Goal: Transaction & Acquisition: Purchase product/service

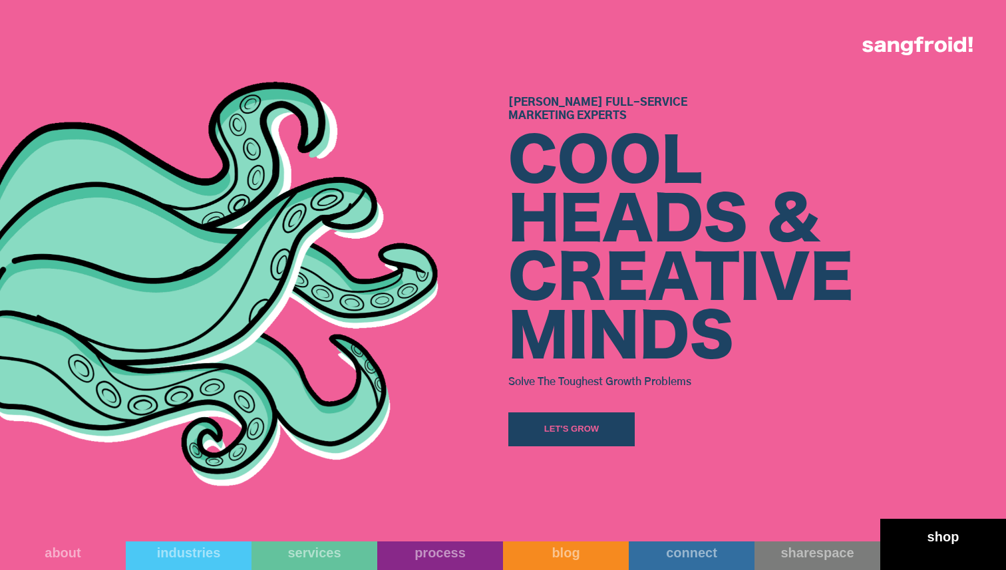
click at [923, 549] on link "shop" at bounding box center [944, 544] width 126 height 51
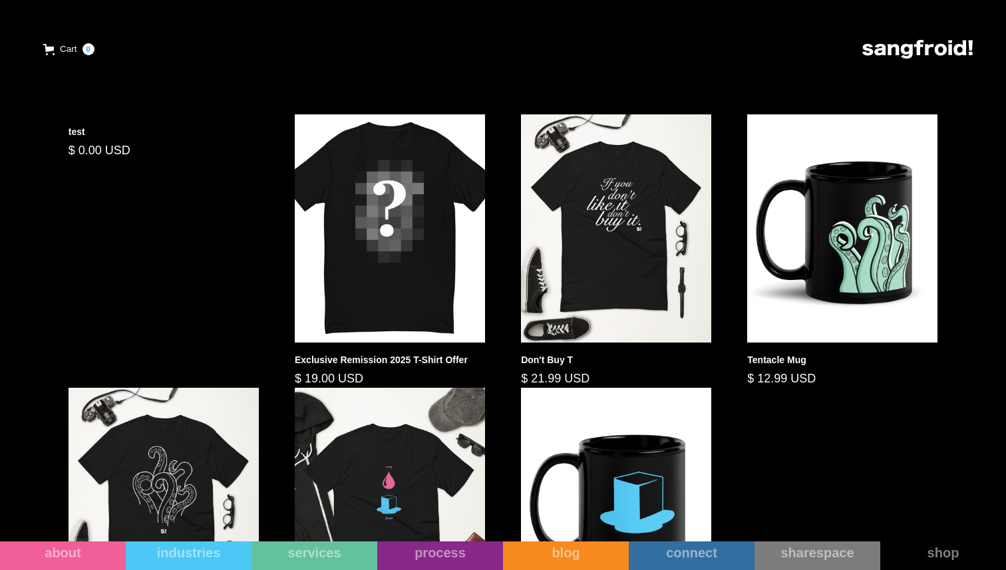
scroll to position [518, 0]
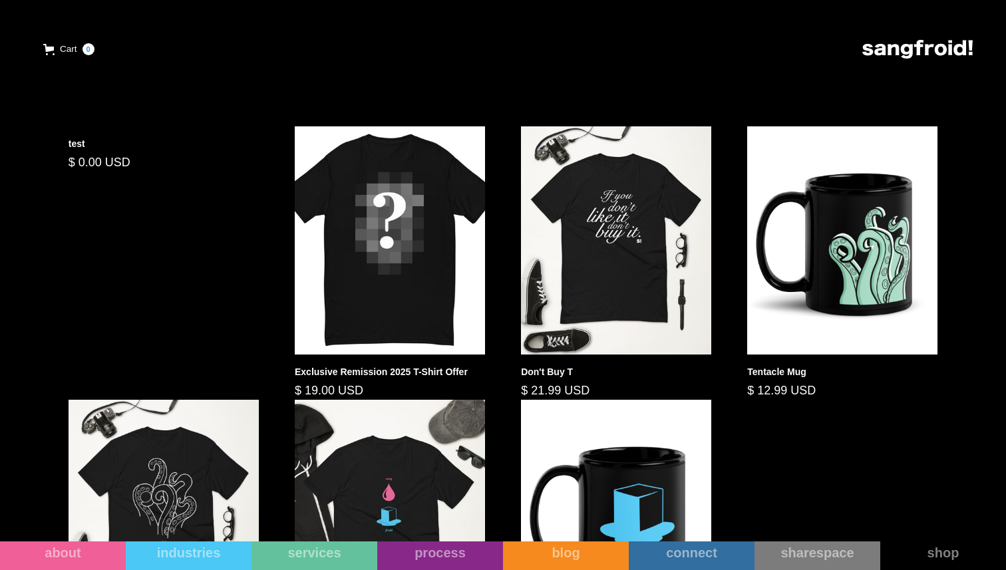
click at [182, 284] on div "test $ 0.00 USD Exclusive Remission 2025 T-Shirt Offer $ 19.00 USD Don't Buy T …" at bounding box center [504, 399] width 906 height 547
click at [88, 154] on div "$ 0.00 USD" at bounding box center [164, 163] width 190 height 18
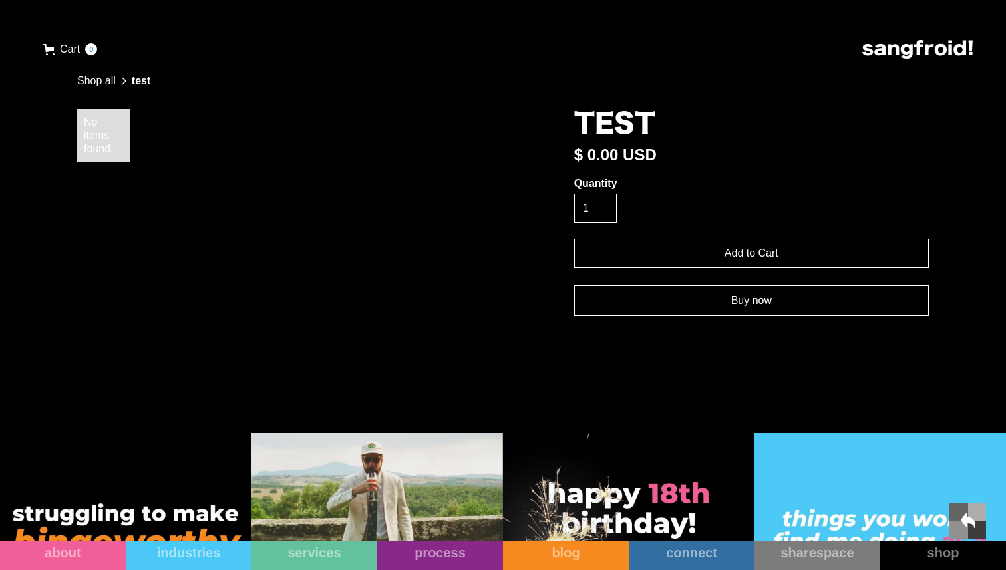
click at [700, 312] on link "Buy now" at bounding box center [751, 301] width 355 height 31
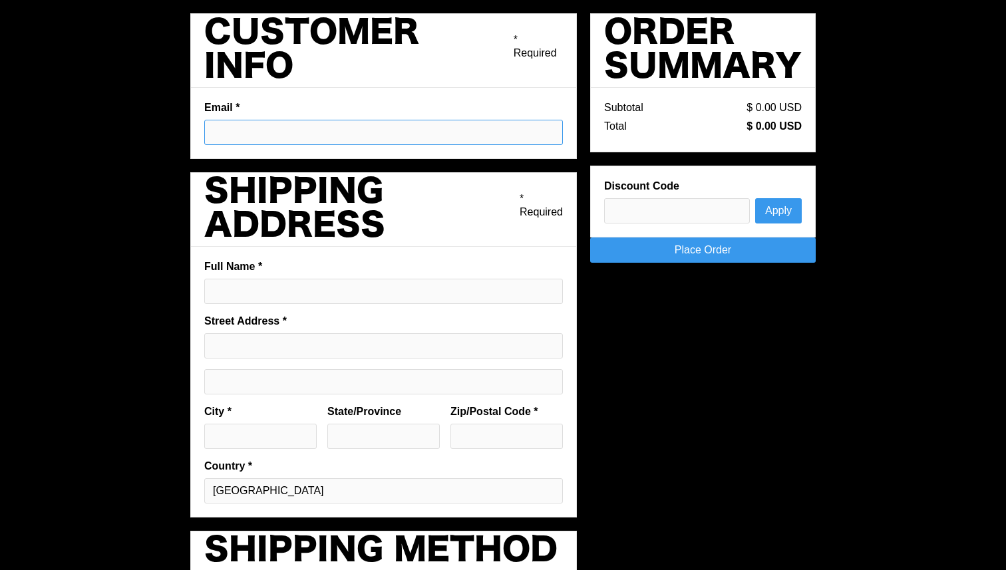
click at [315, 134] on input "Email *" at bounding box center [383, 132] width 359 height 25
type input "pargmann92@gmail.com"
click at [317, 293] on input "Full Name *" at bounding box center [383, 291] width 359 height 25
type input "[PERSON_NAME]"
type input "Salzdahlumer Straße 122A"
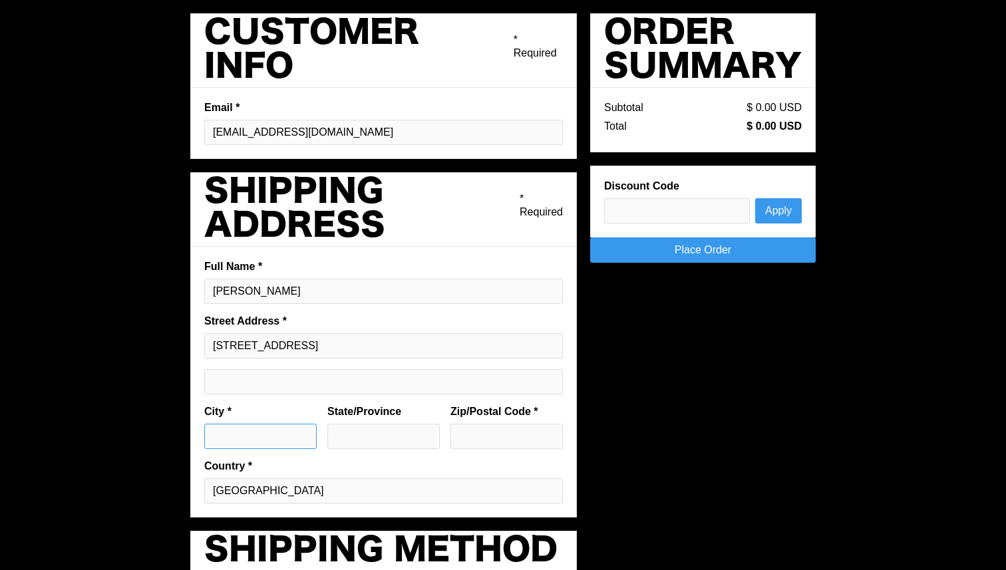
type input "Wolfenbüttel"
type input "Deutschland"
type input "38302"
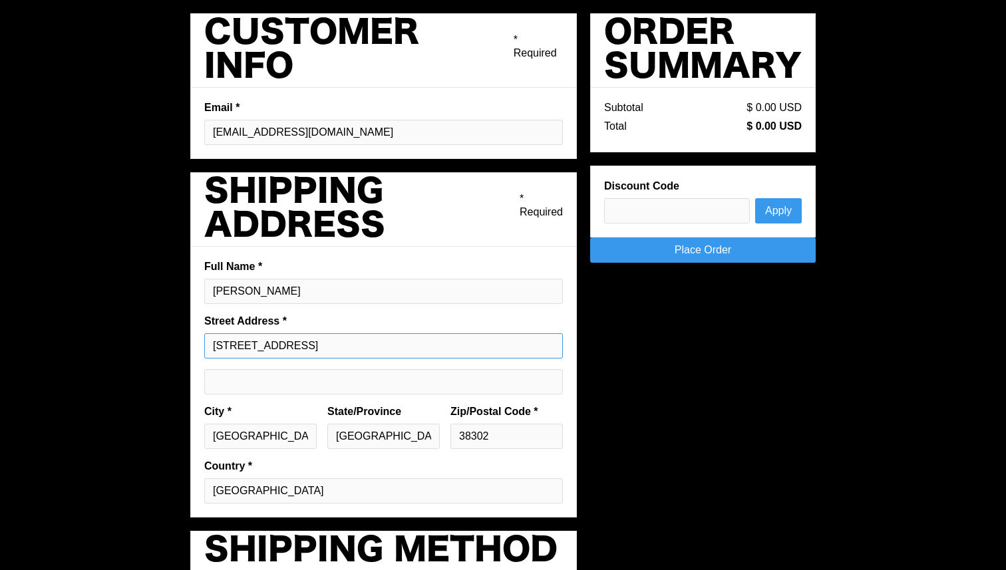
drag, startPoint x: 383, startPoint y: 345, endPoint x: 135, endPoint y: 325, distance: 249.1
click at [135, 325] on div "Pay with browser. Customer Info * Required Email * [EMAIL_ADDRESS][DOMAIN_NAME]…" at bounding box center [503, 402] width 1006 height 805
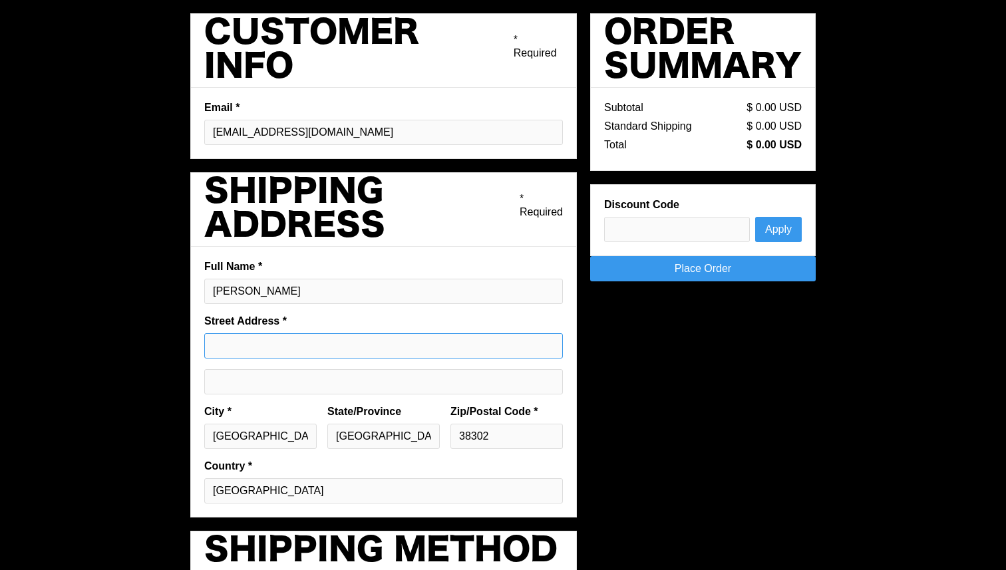
paste input "[STREET_ADDRESS]"
click at [395, 347] on input "1204 San Antonio St 2nd Floor, Austin, TX 78701, Vereinigte Staaten" at bounding box center [383, 345] width 359 height 25
type input "1204 San Antonio St 2nd Floor, Austin, TX 78701, Vereinigte Staaten"
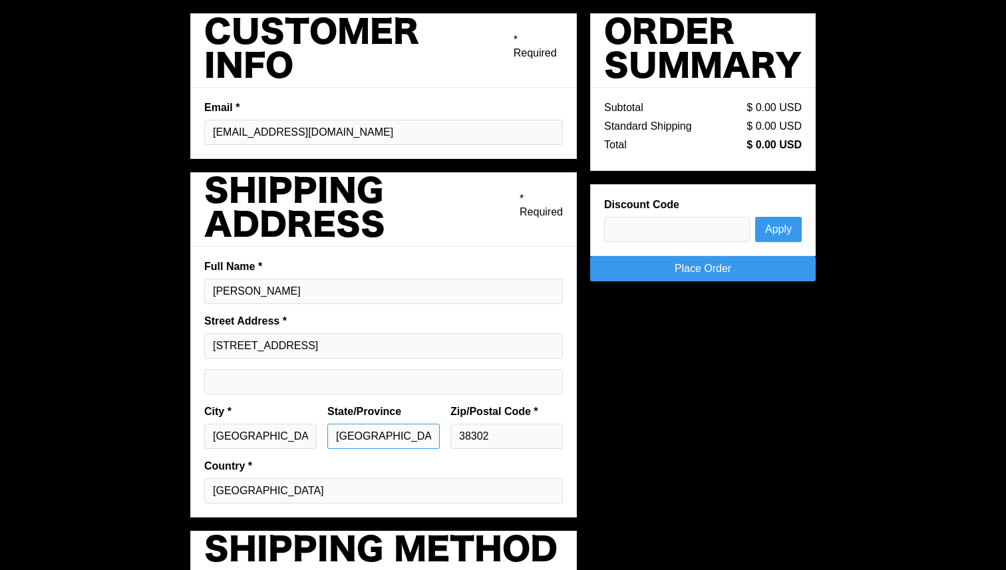
click at [389, 434] on input "Deutschland" at bounding box center [383, 436] width 112 height 25
type input "[GEOGRAPHIC_DATA]"
click at [461, 347] on input "1204 San Antonio St 2nd Floor, Austin, TX 78701, Vereinigte Staaten" at bounding box center [383, 345] width 359 height 25
type input "1204 San Antonio St 2nd Floor, Austin, TX, Vereinigte Staaten"
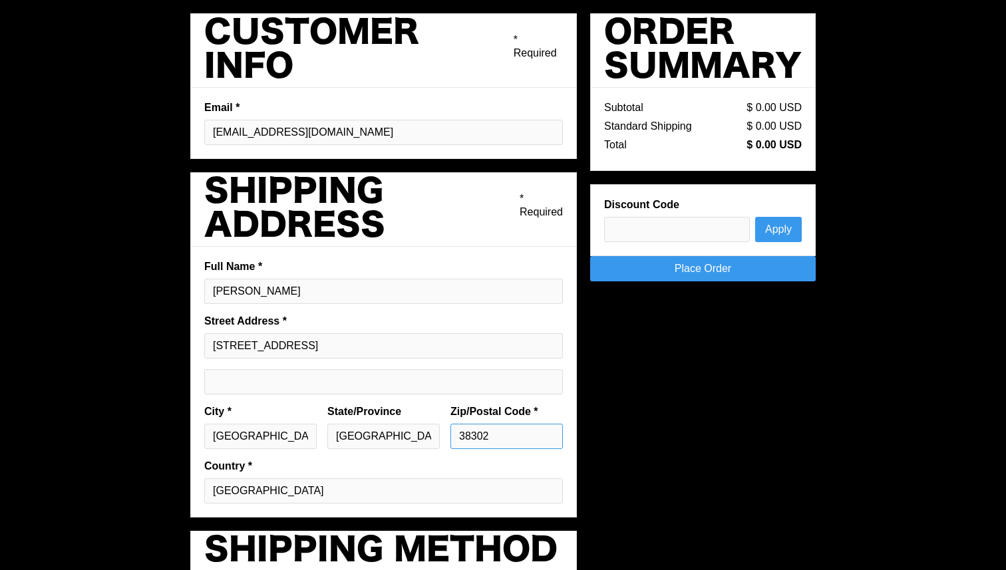
click at [509, 434] on input "38302" at bounding box center [507, 436] width 112 height 25
paste input "78701"
type input "78701"
click at [289, 431] on input "Wolfenbüttel" at bounding box center [260, 436] width 112 height 25
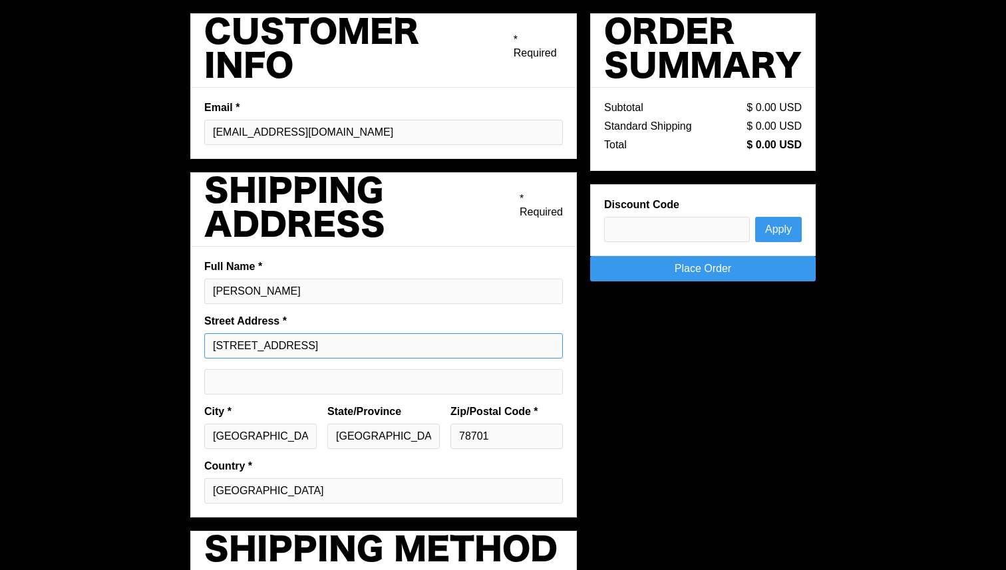
click at [483, 342] on input "1204 San Antonio St 2nd Floor, Austin, TX, Vereinigte Staaten" at bounding box center [383, 345] width 359 height 25
click at [250, 437] on input "Wolfenbüttel" at bounding box center [260, 436] width 112 height 25
type input "Austin"
click at [388, 347] on input "1204 San Antonio St 2nd Floor, Austin, TX, Vereinigte Staaten" at bounding box center [383, 345] width 359 height 25
type input "[STREET_ADDRESS]"
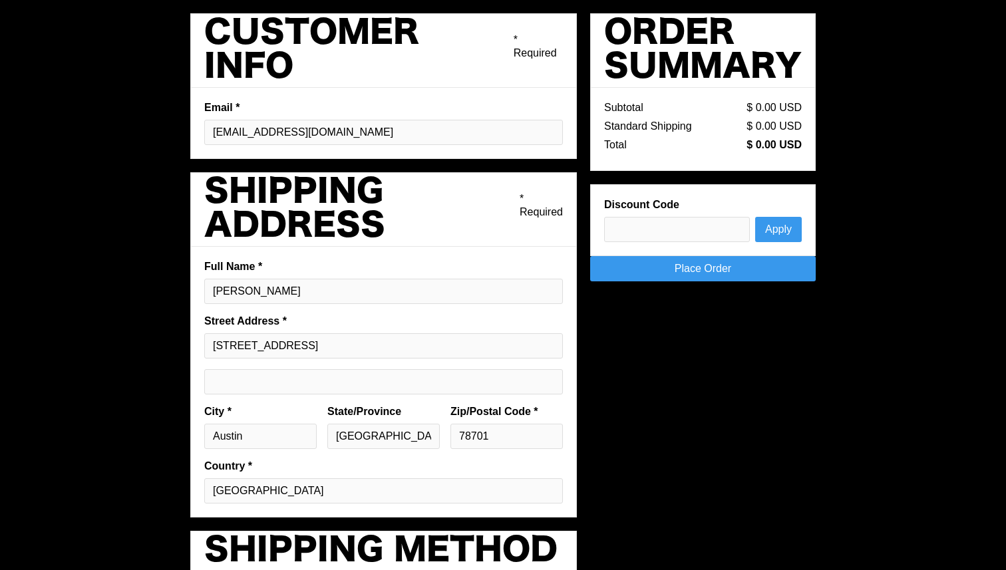
click at [323, 455] on div "State/Province TX" at bounding box center [383, 432] width 123 height 55
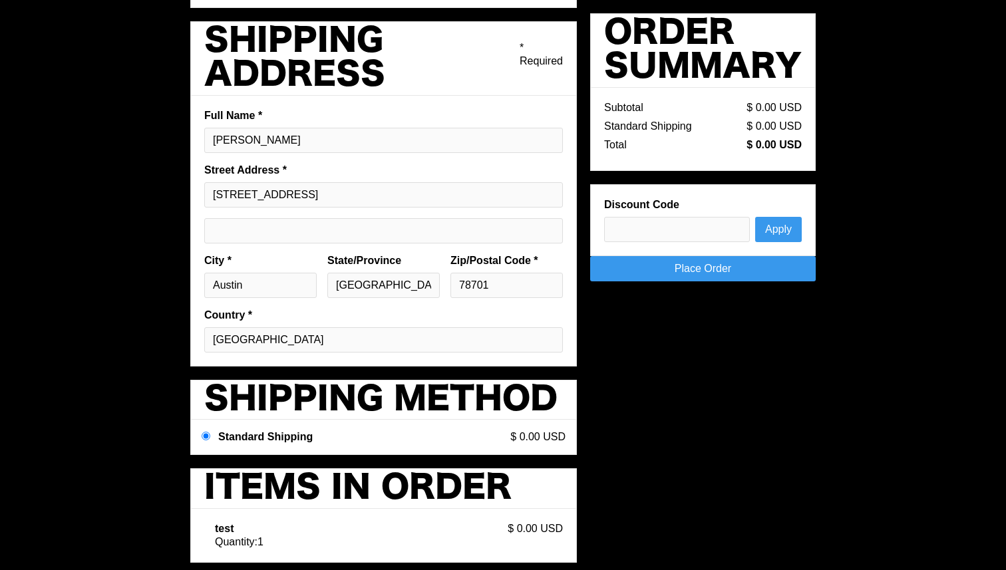
scroll to position [170, 0]
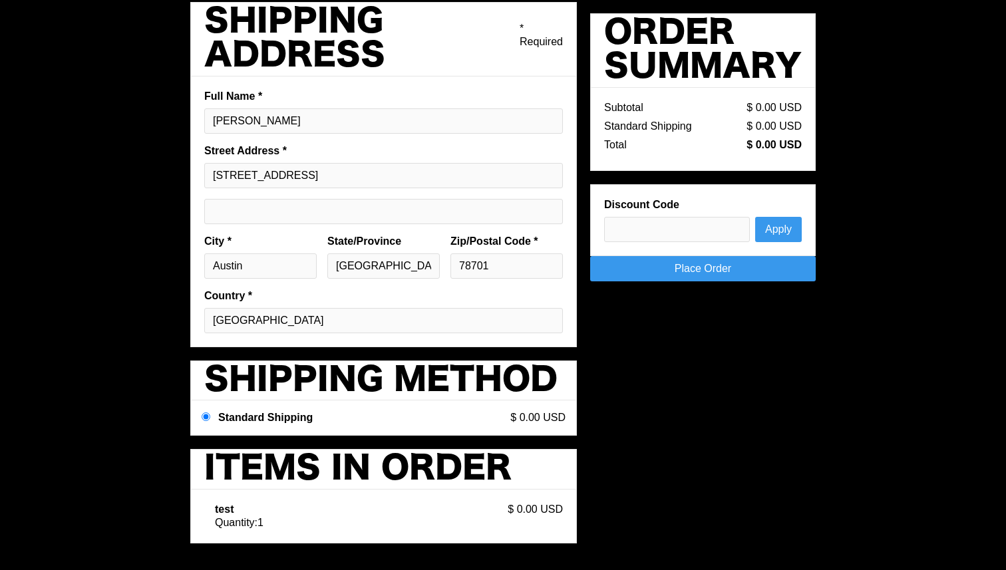
click at [727, 268] on link "Place Order" at bounding box center [703, 268] width 226 height 25
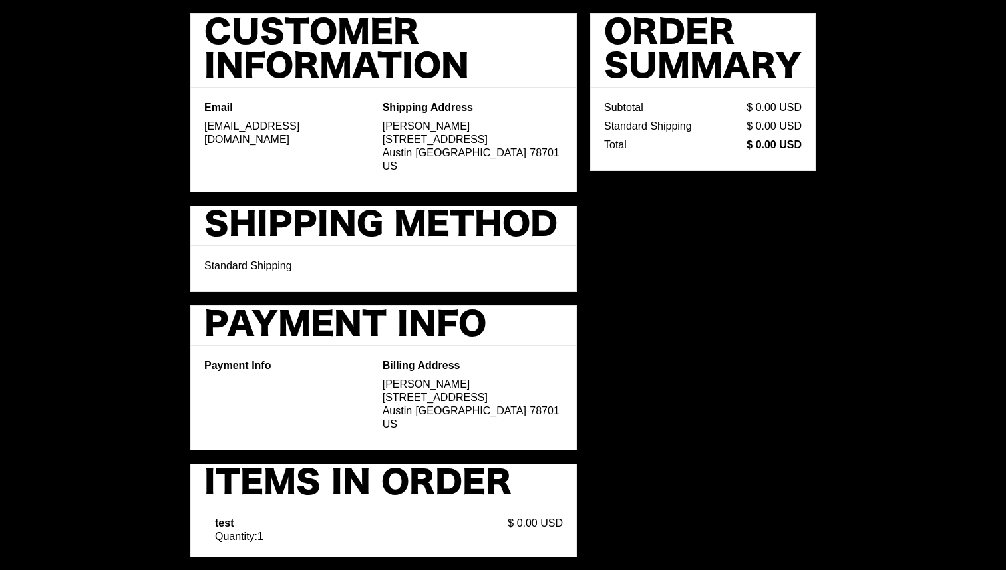
scroll to position [14, 0]
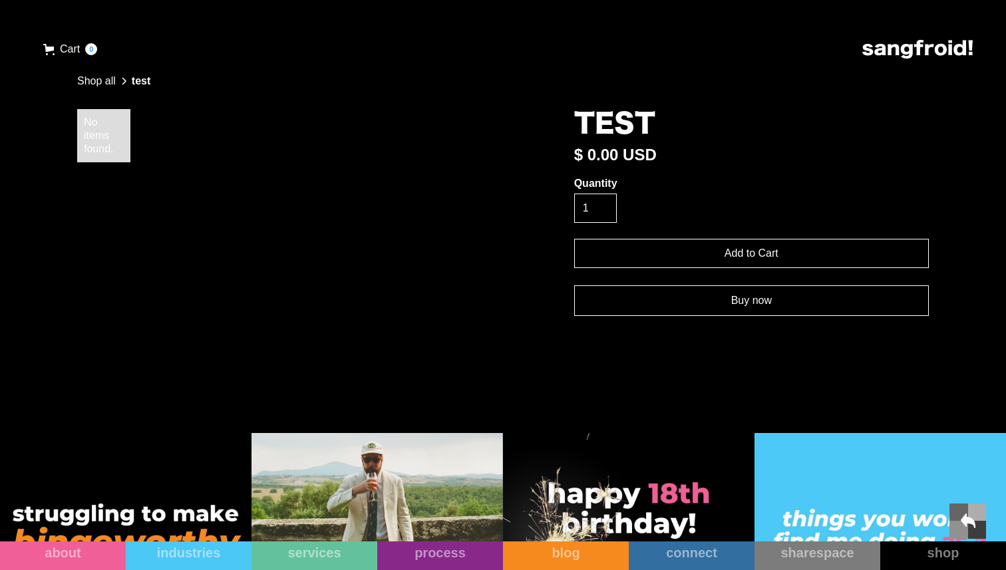
click at [723, 306] on link "Buy now" at bounding box center [751, 301] width 355 height 31
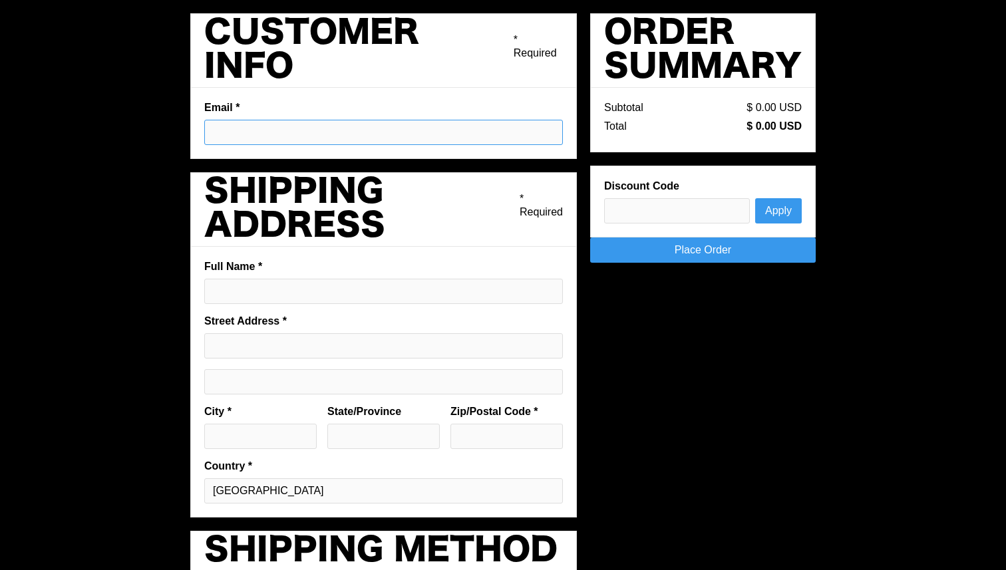
click at [313, 142] on input "Email *" at bounding box center [383, 132] width 359 height 25
type input "[EMAIL_ADDRESS][DOMAIN_NAME]"
click at [283, 292] on input "Full Name *" at bounding box center [383, 291] width 359 height 25
type input "[PERSON_NAME]"
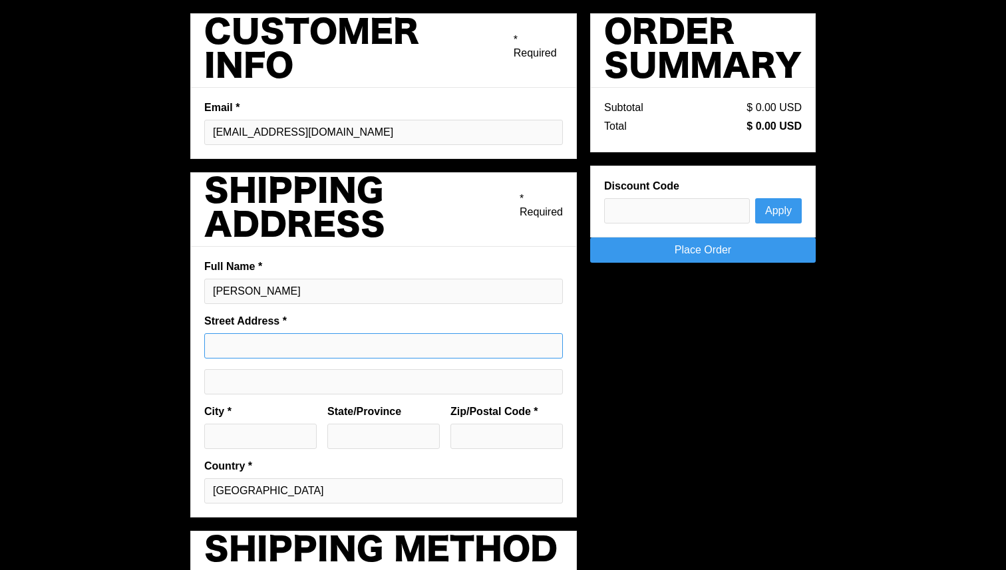
type input "Salzdahlumer Straße 122A"
type input "Wolfenbüttel"
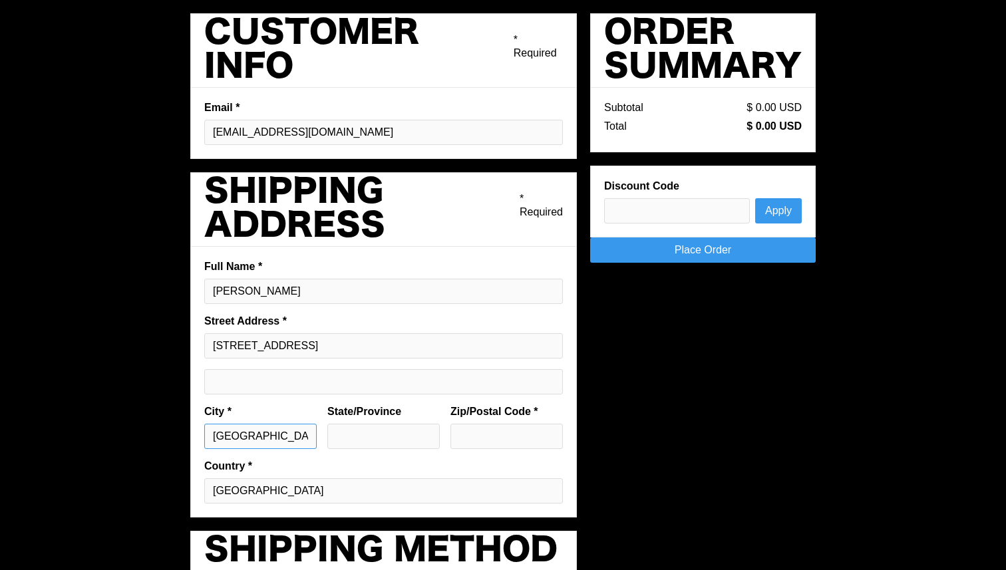
type input "Deutschland"
type input "38302"
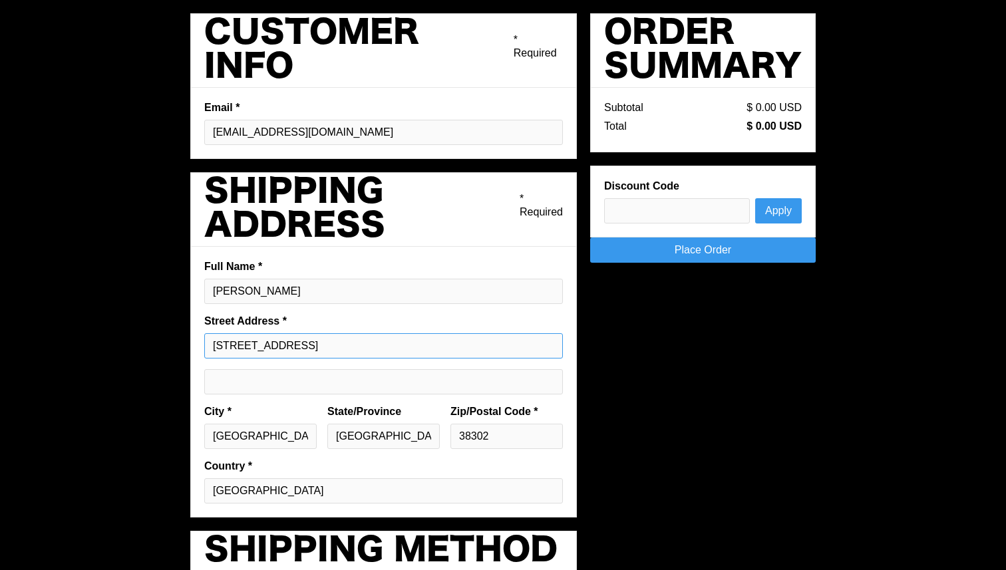
drag, startPoint x: 398, startPoint y: 341, endPoint x: 41, endPoint y: 359, distance: 357.2
click at [41, 359] on div "Pay with browser. Customer Info * Required Email * pargmann92@gmail.com Shippin…" at bounding box center [503, 402] width 1006 height 805
paste input "78701"
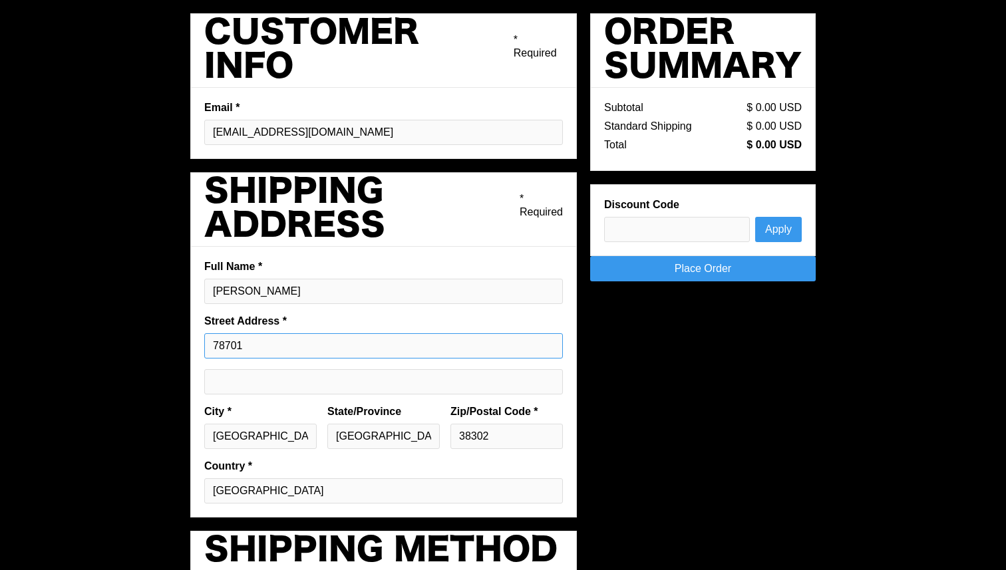
type input "78701"
click at [495, 431] on input "38302" at bounding box center [507, 436] width 112 height 25
paste input "78701"
type input "78701"
click at [414, 436] on input "Deutschland" at bounding box center [383, 436] width 112 height 25
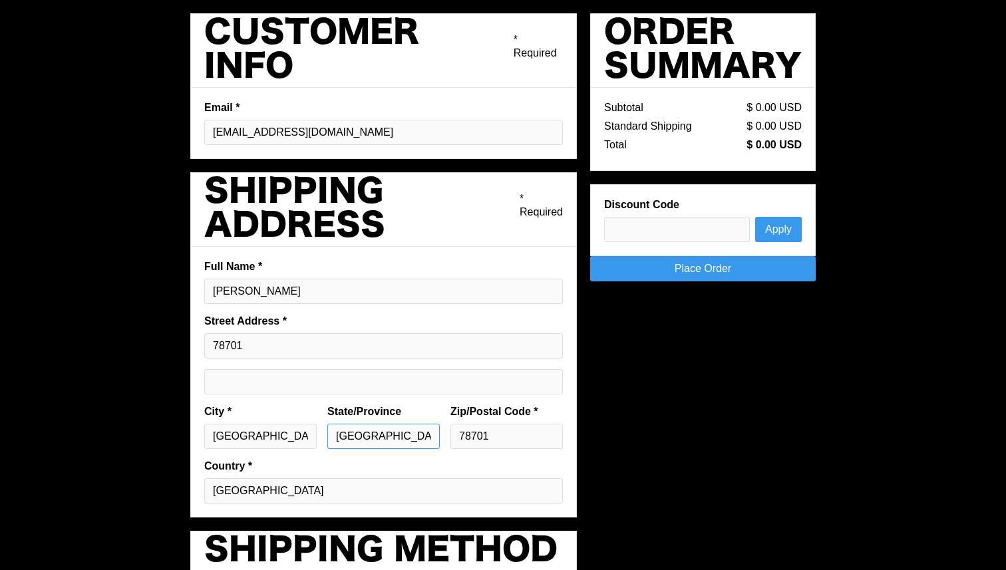
type input "[GEOGRAPHIC_DATA]"
click at [245, 439] on input "Wolfenbüttel" at bounding box center [260, 436] width 112 height 25
type input "Austin"
click at [364, 341] on input "78701" at bounding box center [383, 345] width 359 height 25
paste input "1204 San Antonio St 2nd Floor, Austin, TX 78701, Vereinigte Staaten"
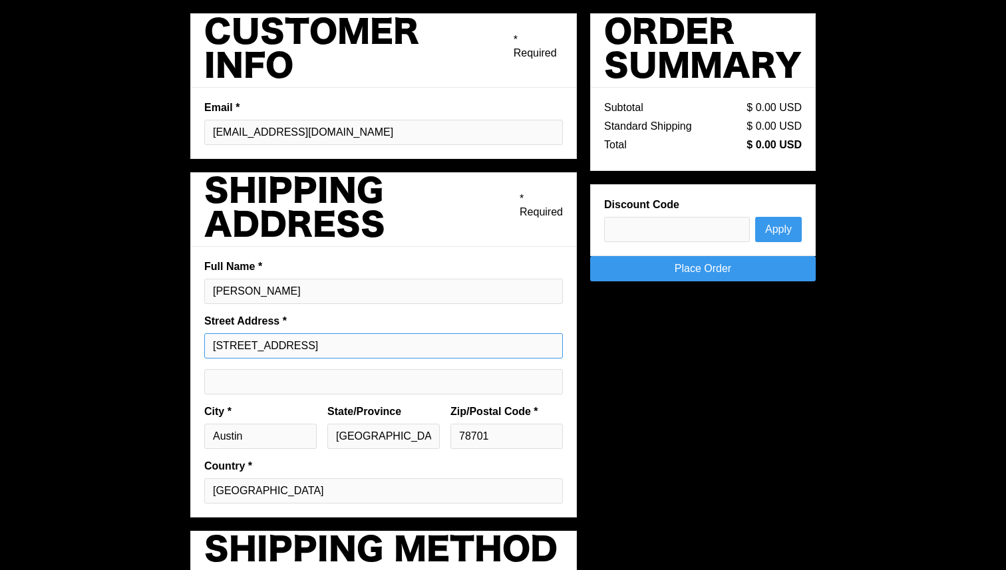
scroll to position [0, 34]
click at [349, 348] on input "1204 San Antonio St 2nd Floor, Austin, TX 78701, Vereinigte Staaten" at bounding box center [383, 345] width 359 height 25
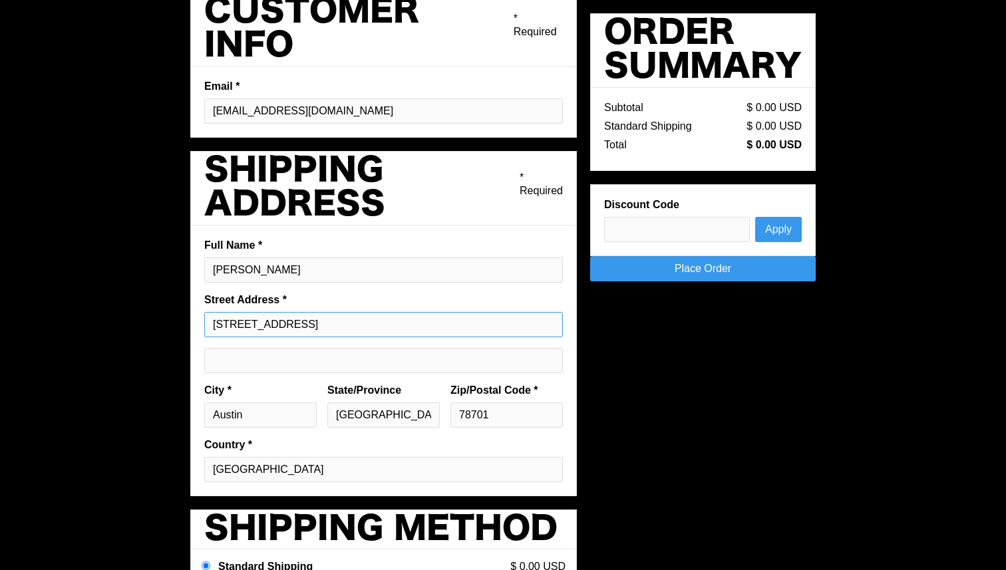
scroll to position [0, 0]
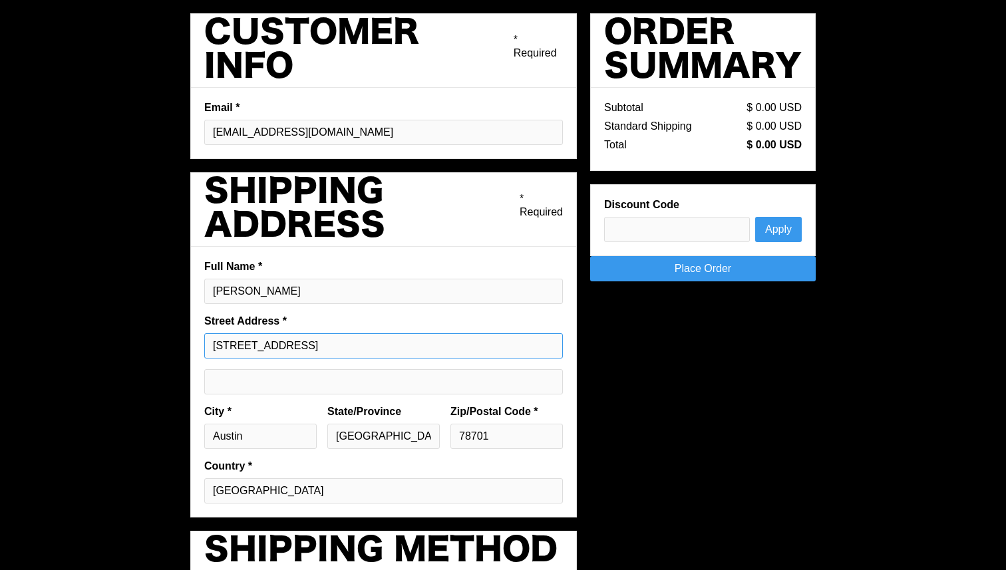
type input "[STREET_ADDRESS]"
click at [721, 268] on link "Place Order" at bounding box center [703, 268] width 226 height 25
